Goal: Contribute content: Add original content to the website for others to see

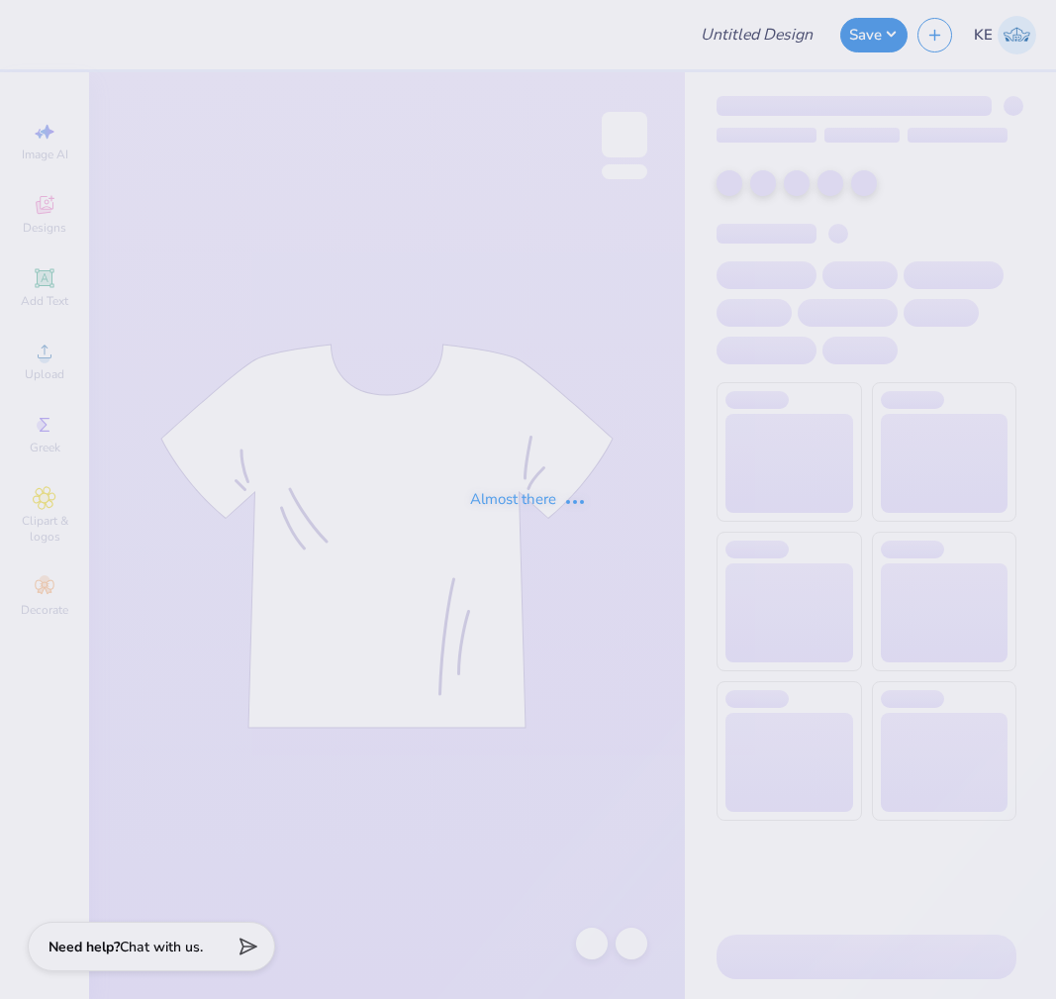
type input "SSA UVA"
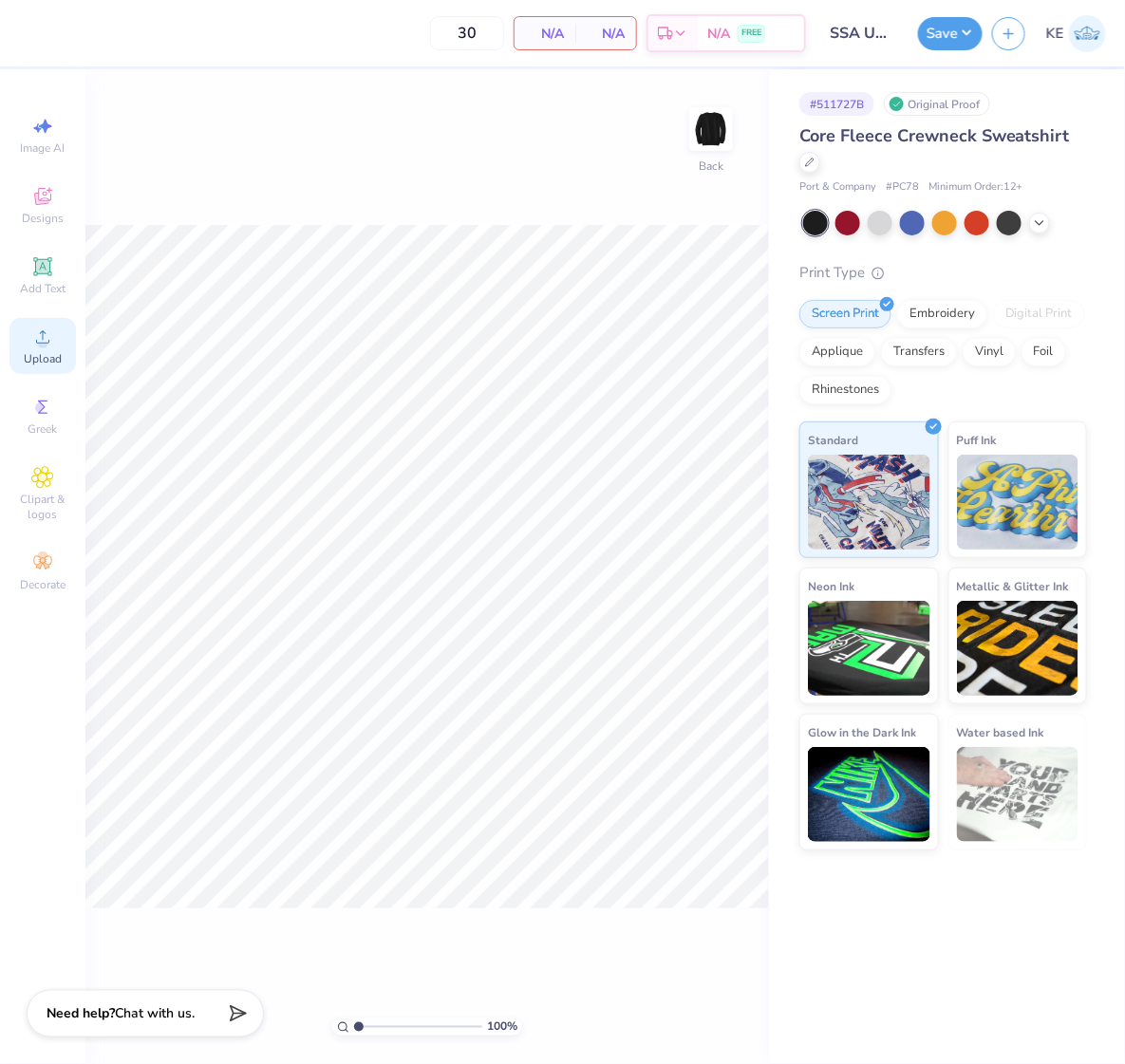
click at [52, 362] on span "Upload" at bounding box center [43, 359] width 38 height 15
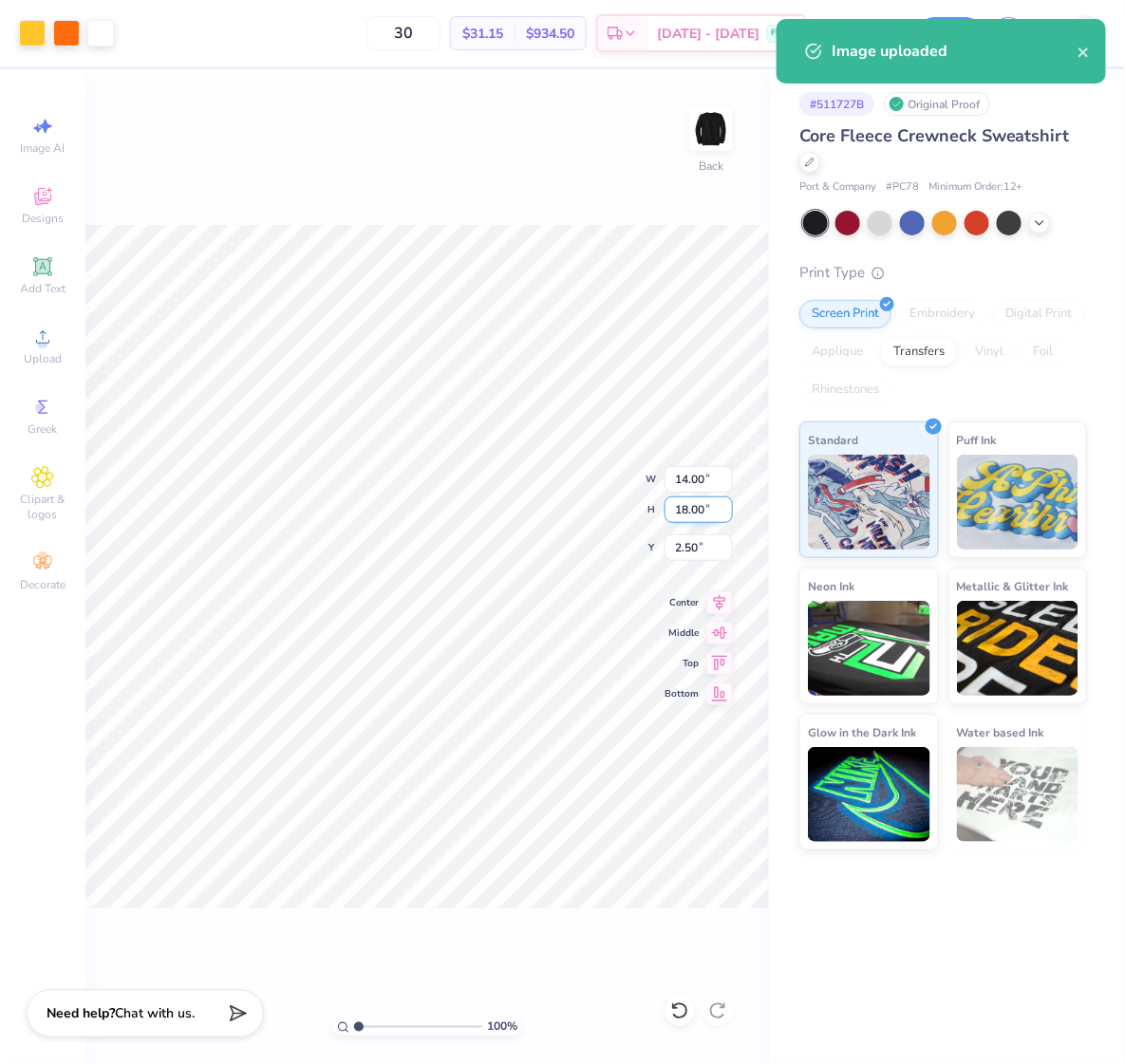
click at [698, 500] on input "18.00" at bounding box center [698, 510] width 68 height 27
type input "12.5"
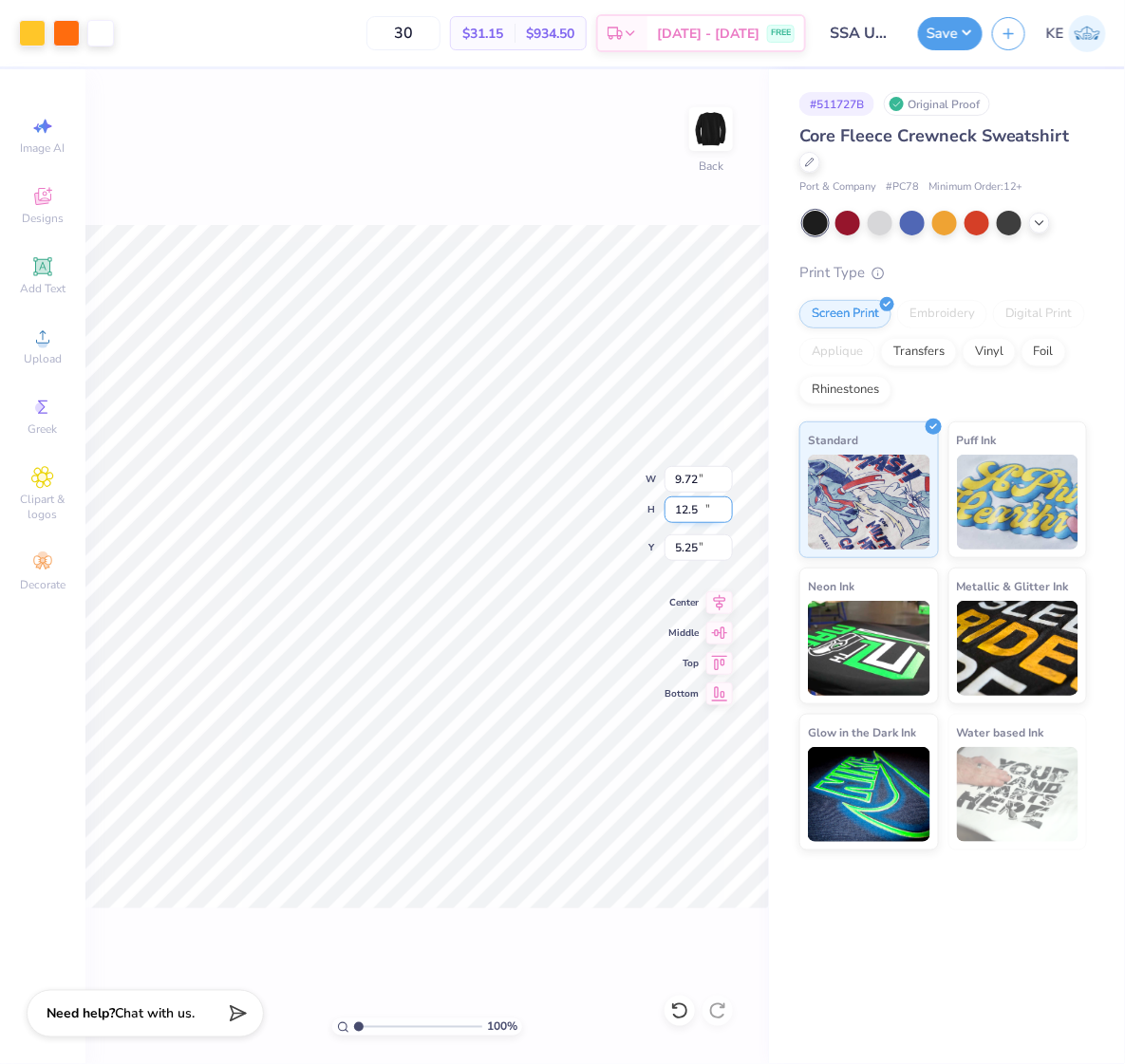
type input "9.72"
type input "12.50"
click at [687, 541] on input "5.25" at bounding box center [698, 548] width 68 height 27
type input "3.00"
click at [680, 169] on div "100 % Back W 9.72 9.72 " H 12.50 12.50 " Y 3.00 3.00 " Center Middle Top Bottom" at bounding box center [427, 566] width 684 height 995
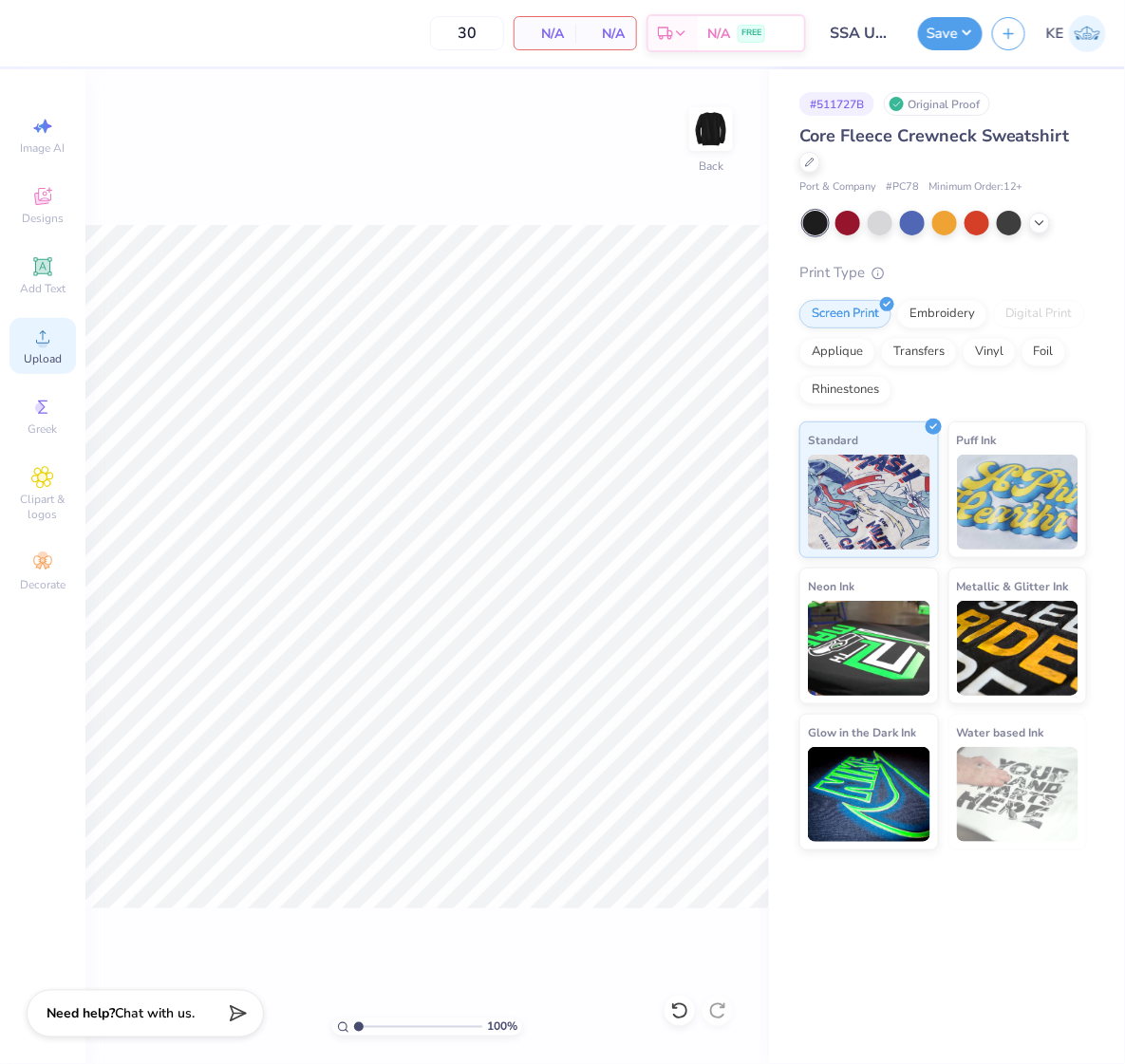
click at [50, 363] on span "Upload" at bounding box center [43, 359] width 38 height 15
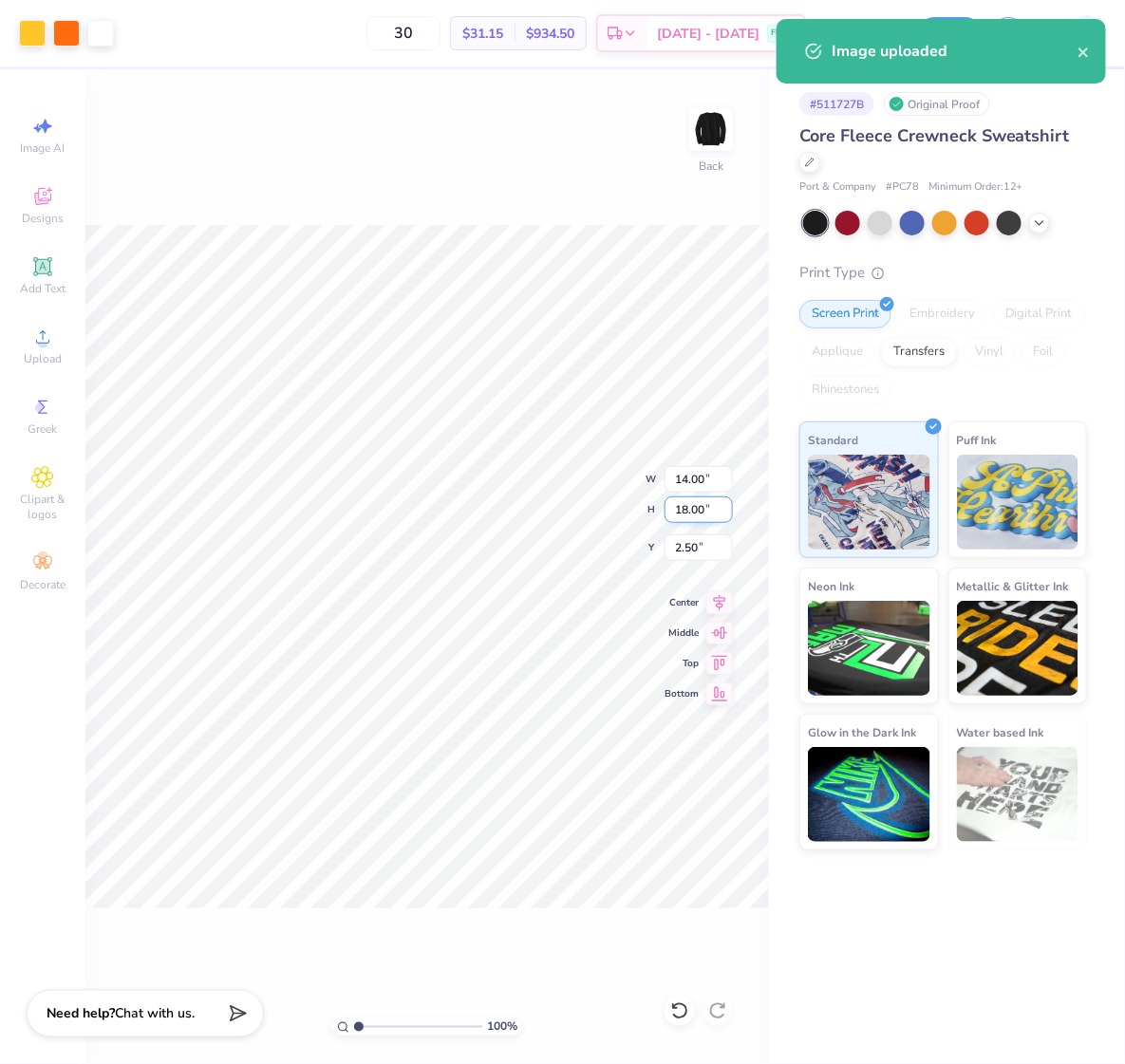
click at [693, 512] on input "18.00" at bounding box center [698, 510] width 68 height 27
type input "12.5"
type input "9.72"
type input "12.50"
click at [681, 551] on input "5.25" at bounding box center [698, 548] width 68 height 27
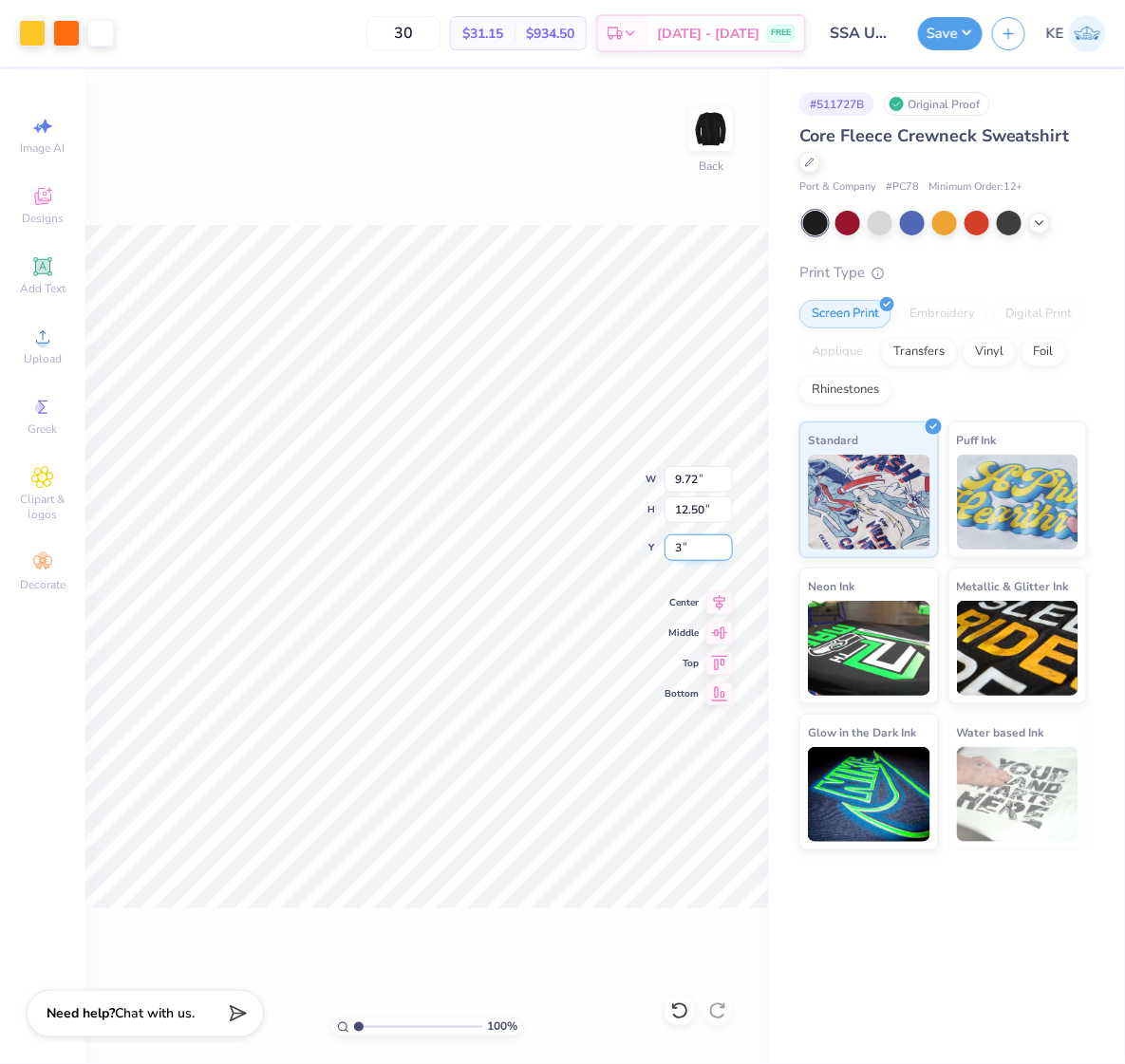
type input "3.00"
click at [941, 44] on button "Save" at bounding box center [949, 31] width 64 height 34
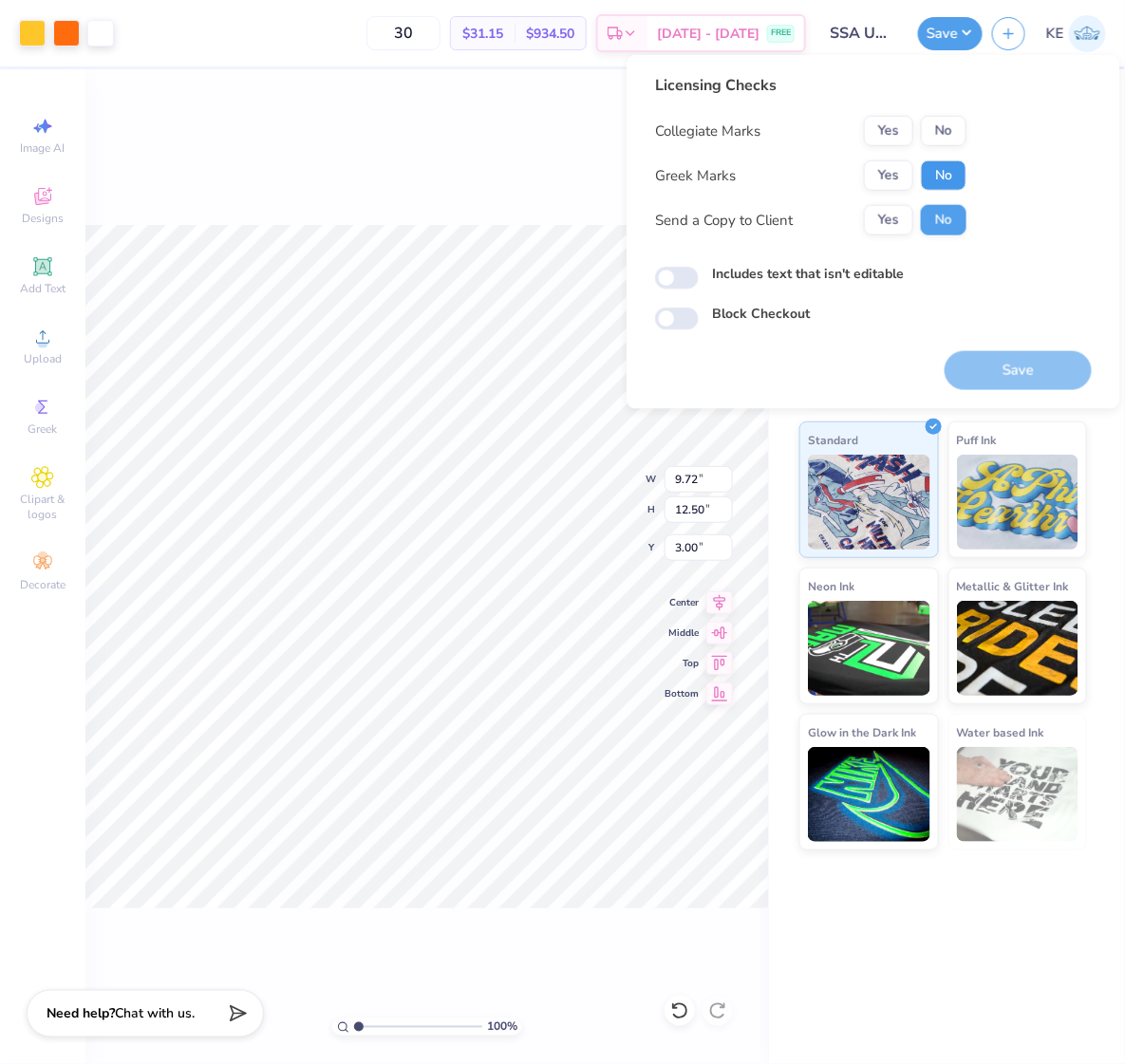
click at [924, 175] on button "No" at bounding box center [944, 176] width 46 height 31
click at [935, 138] on button "No" at bounding box center [944, 131] width 46 height 31
click at [886, 126] on button "Yes" at bounding box center [888, 131] width 49 height 31
click at [1012, 364] on button "Save" at bounding box center [1018, 370] width 147 height 39
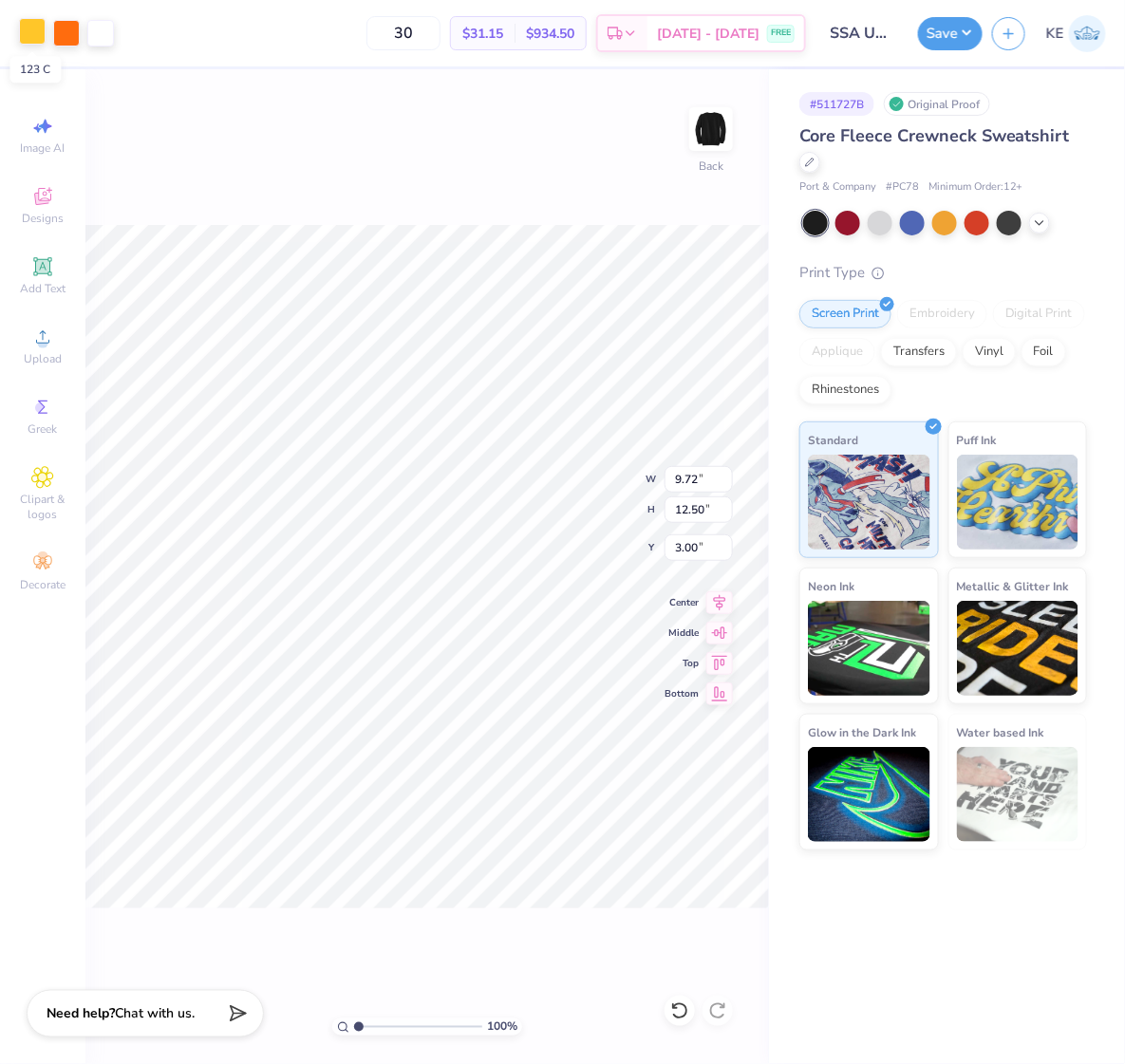
click at [33, 31] on div at bounding box center [33, 32] width 27 height 27
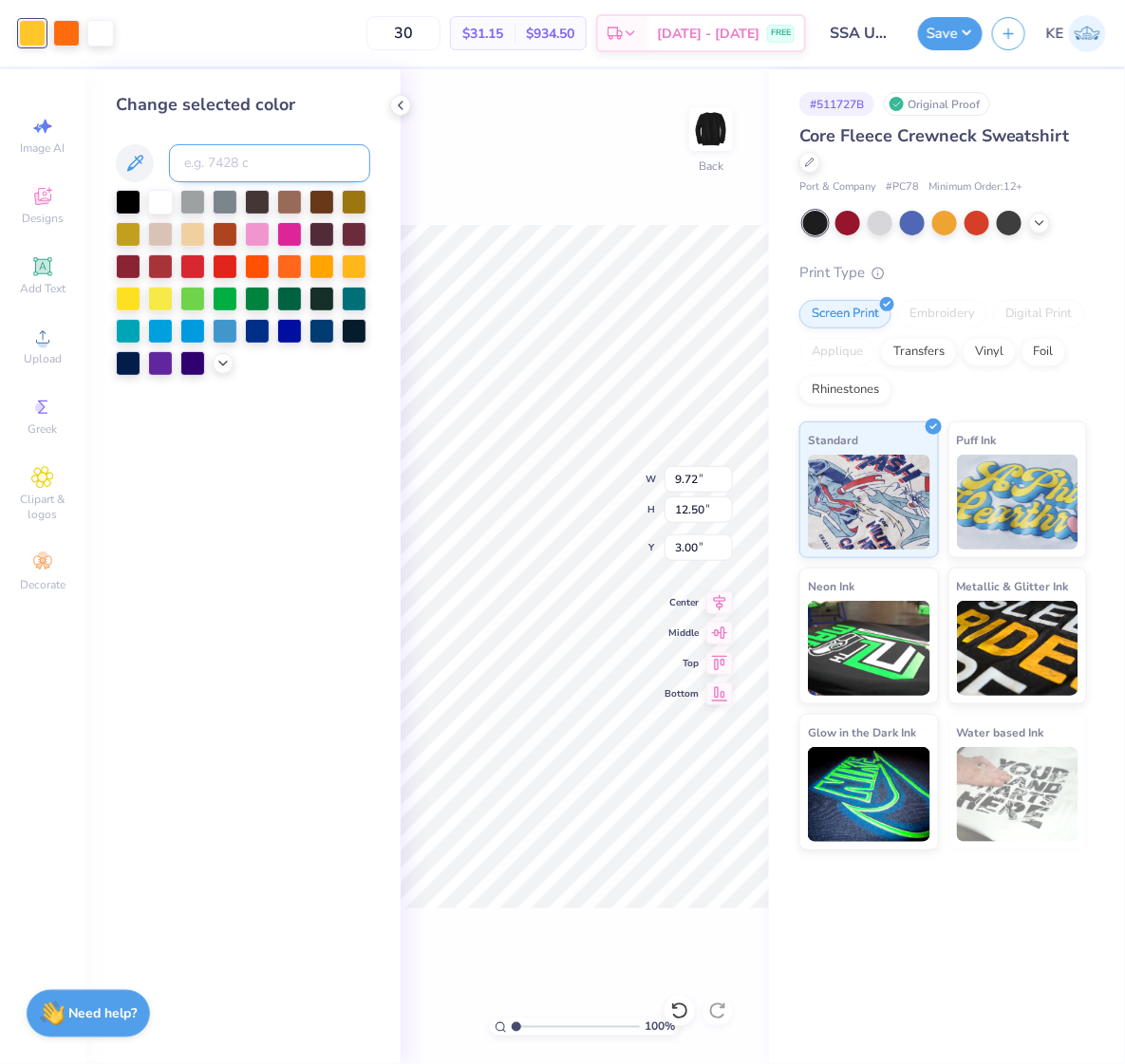
click at [220, 167] on input at bounding box center [270, 163] width 201 height 38
type input "137"
click at [62, 26] on div at bounding box center [66, 32] width 27 height 27
click at [246, 158] on input at bounding box center [270, 163] width 201 height 38
type input "201"
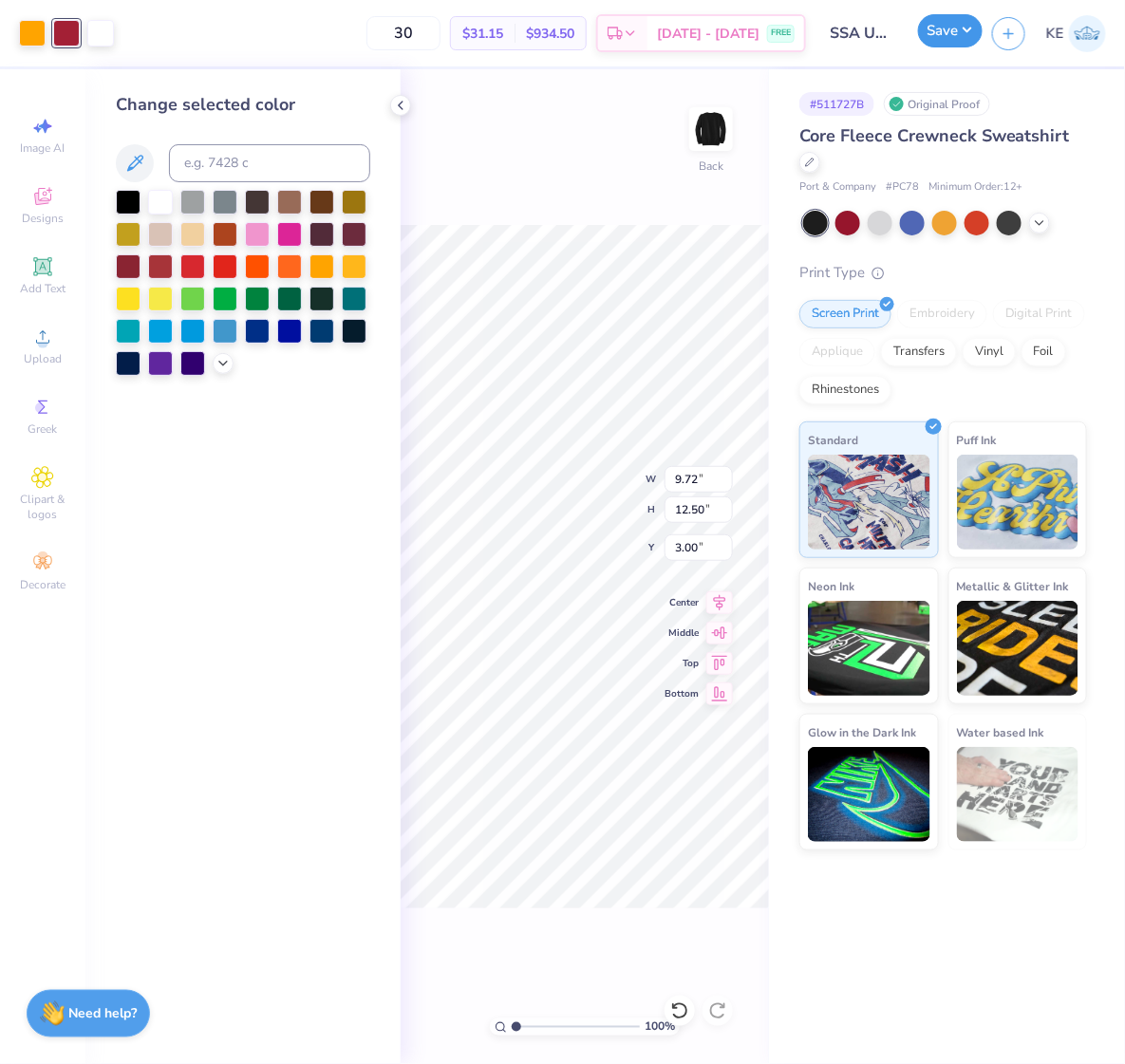
click at [963, 41] on button "Save" at bounding box center [949, 31] width 64 height 34
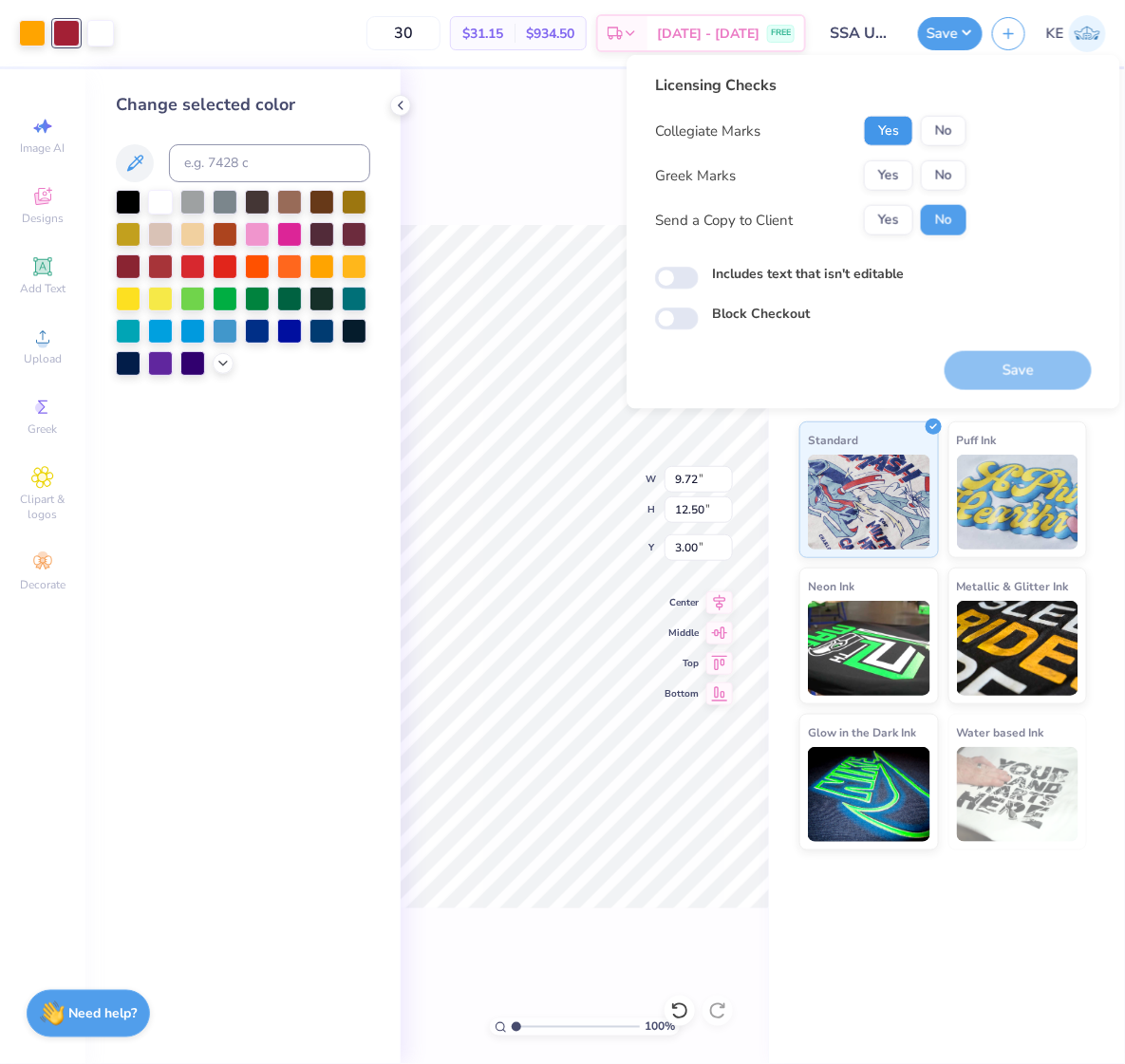
click at [892, 124] on button "Yes" at bounding box center [888, 131] width 49 height 31
click at [943, 171] on button "No" at bounding box center [944, 176] width 46 height 31
click at [1012, 363] on button "Save" at bounding box center [1018, 370] width 147 height 39
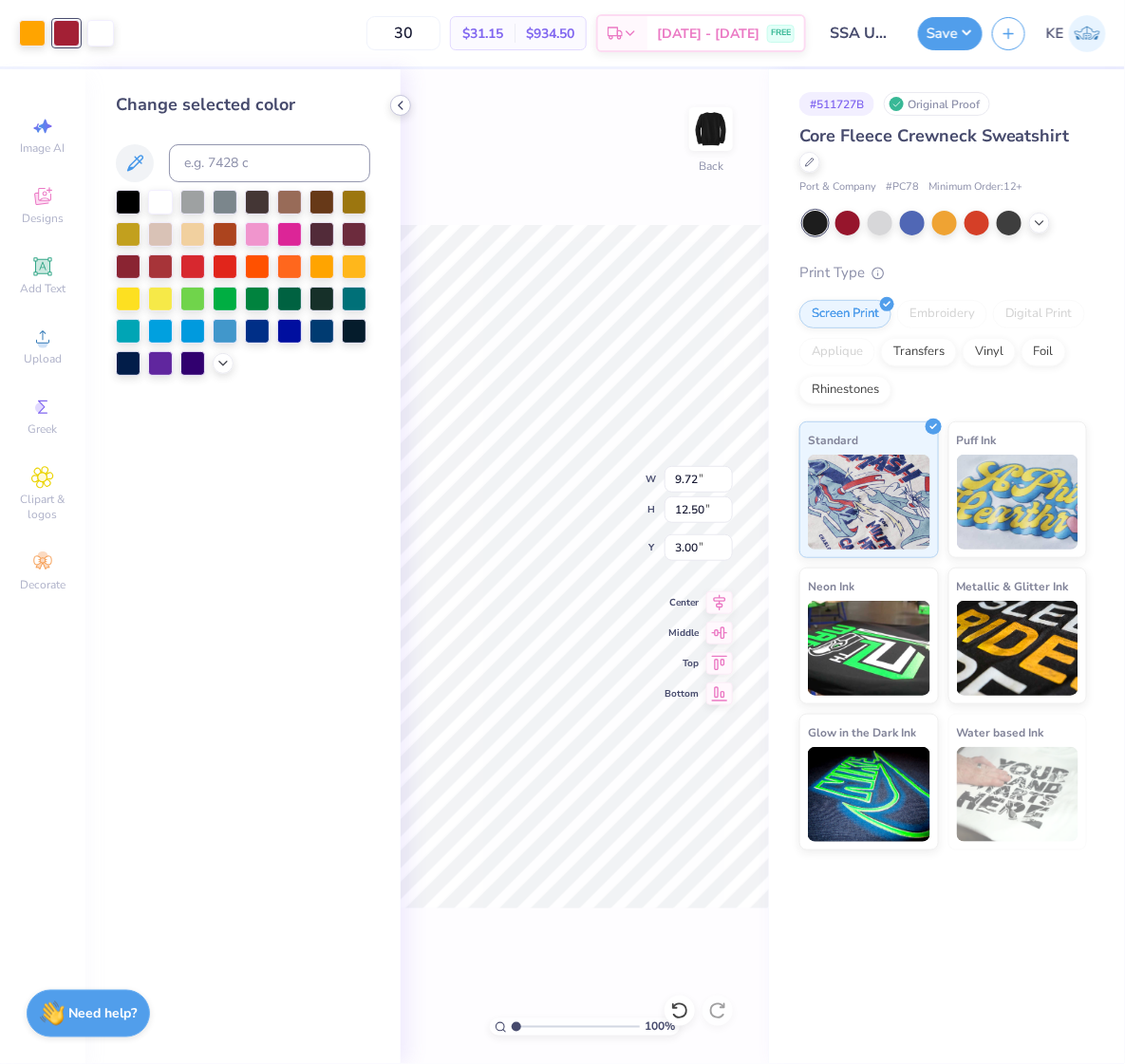
click at [403, 105] on icon at bounding box center [401, 106] width 15 height 15
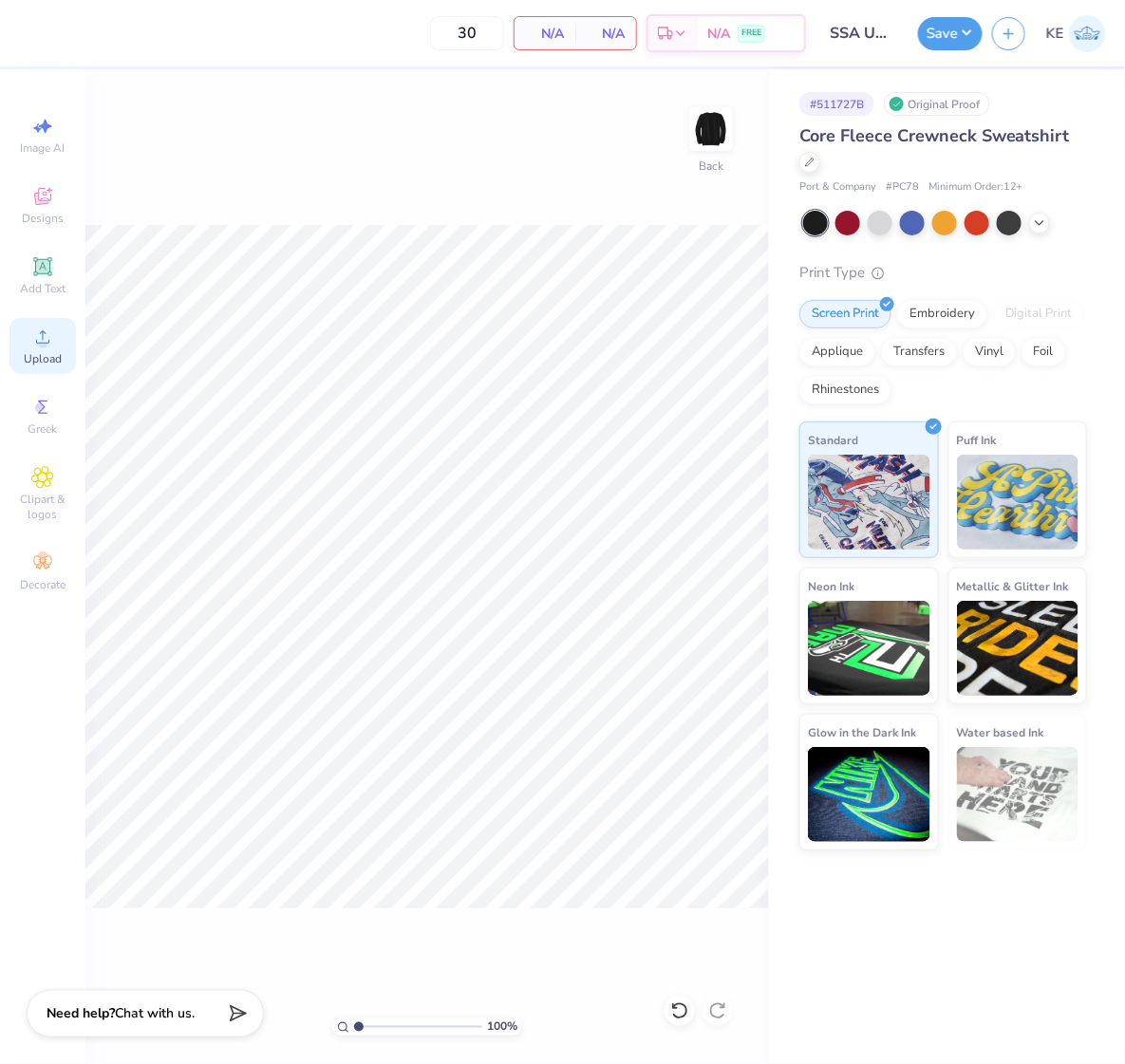
click at [40, 326] on icon at bounding box center [43, 337] width 23 height 23
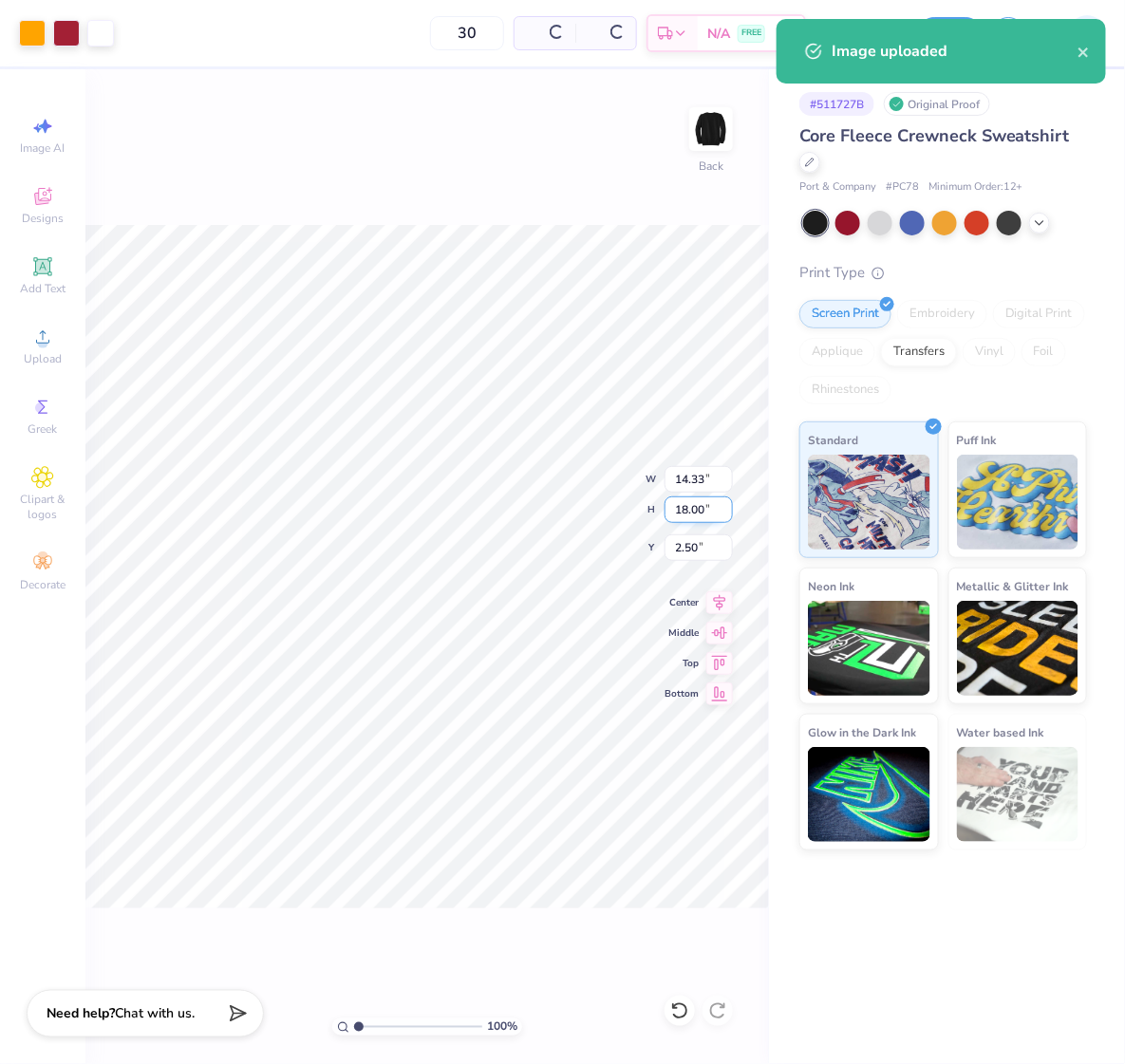
click at [693, 510] on input "18.00" at bounding box center [698, 510] width 68 height 27
type input "12.5"
type input "9.95"
type input "12.50"
click at [690, 548] on input "5.25" at bounding box center [698, 548] width 68 height 27
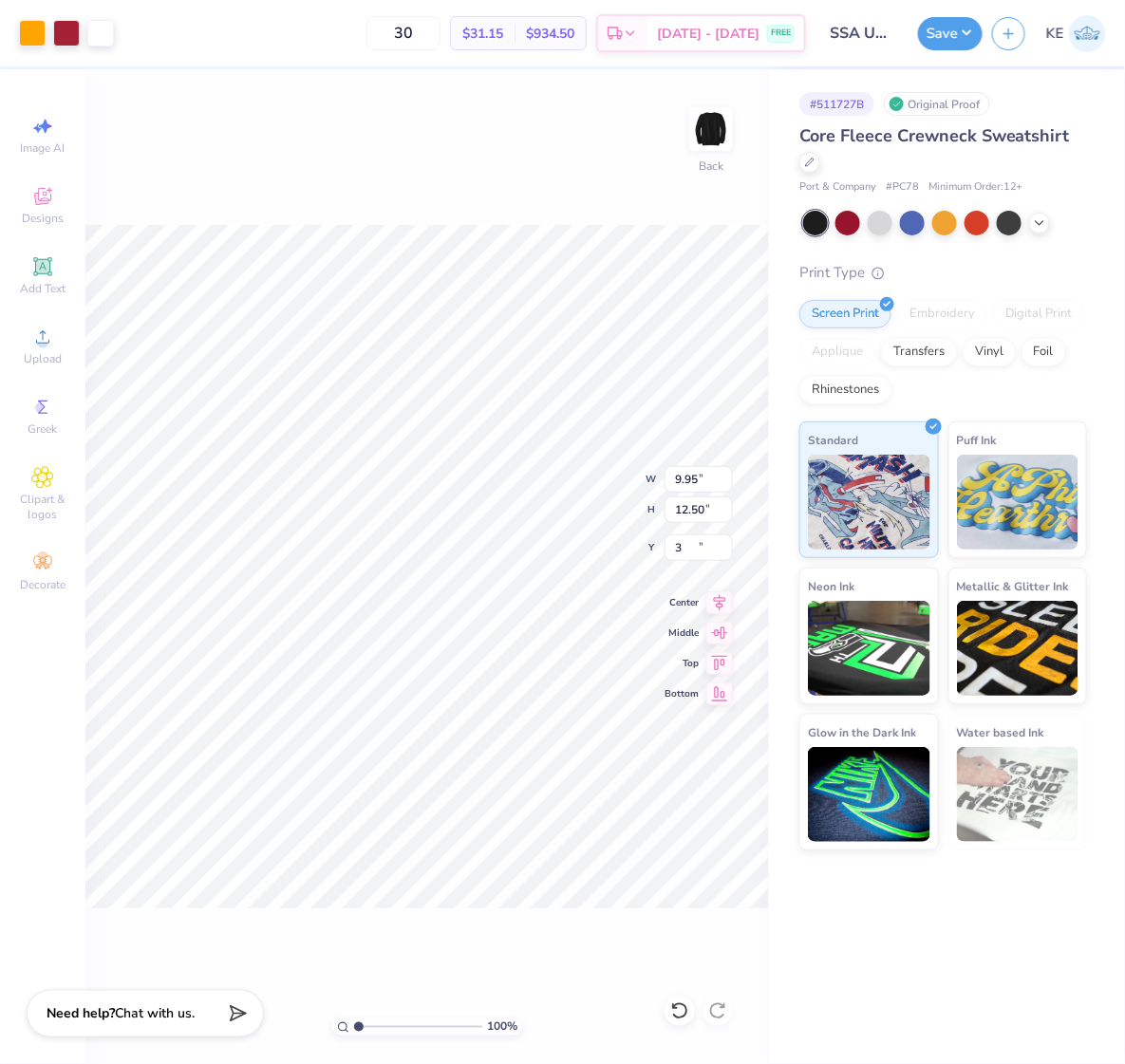
type input "3.00"
click at [952, 44] on button "Save" at bounding box center [949, 31] width 64 height 34
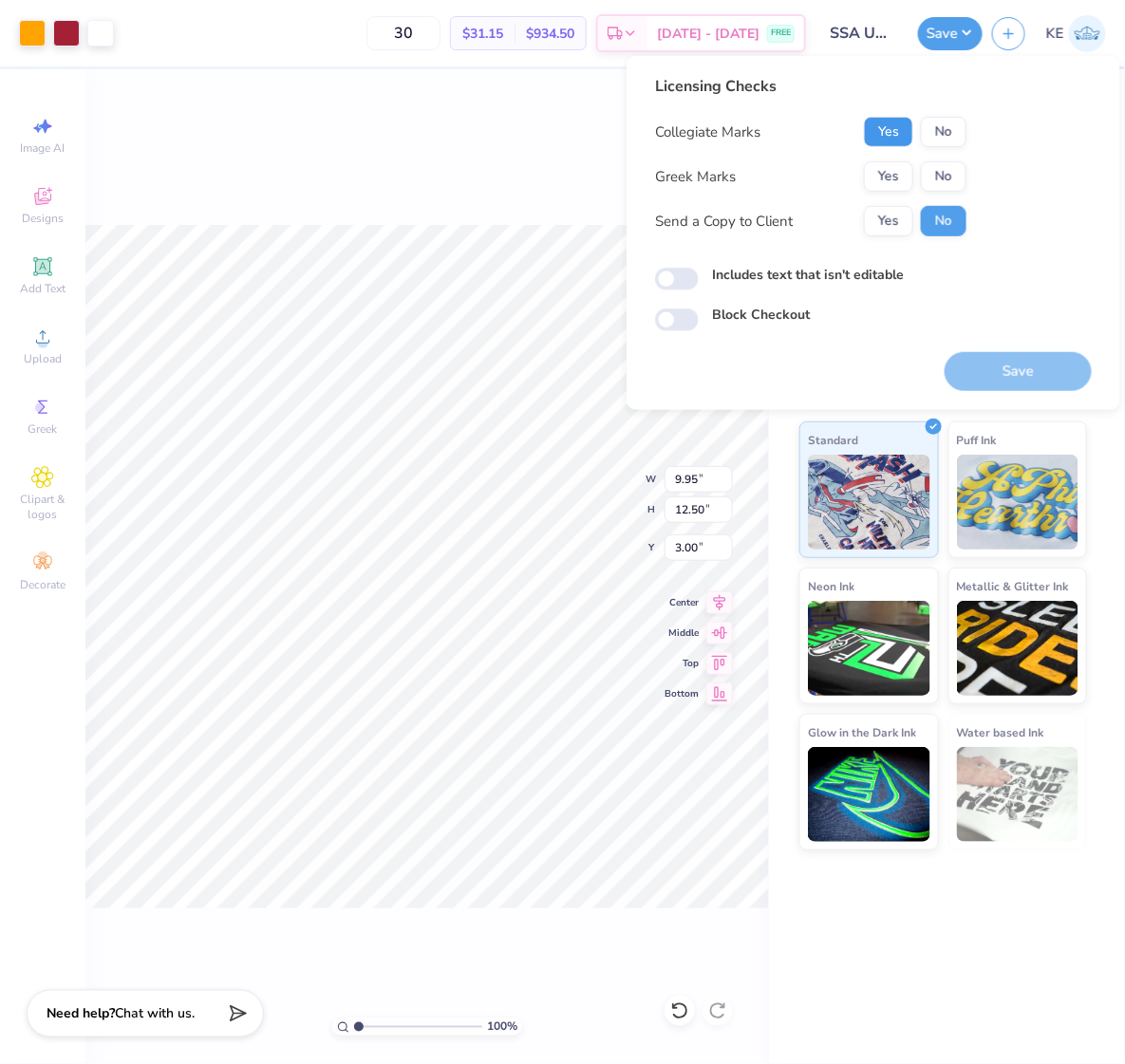
click at [889, 138] on button "Yes" at bounding box center [888, 132] width 49 height 31
click at [940, 180] on button "No" at bounding box center [944, 177] width 46 height 31
click at [1012, 372] on button "Save" at bounding box center [1018, 371] width 147 height 39
